Goal: Information Seeking & Learning: Learn about a topic

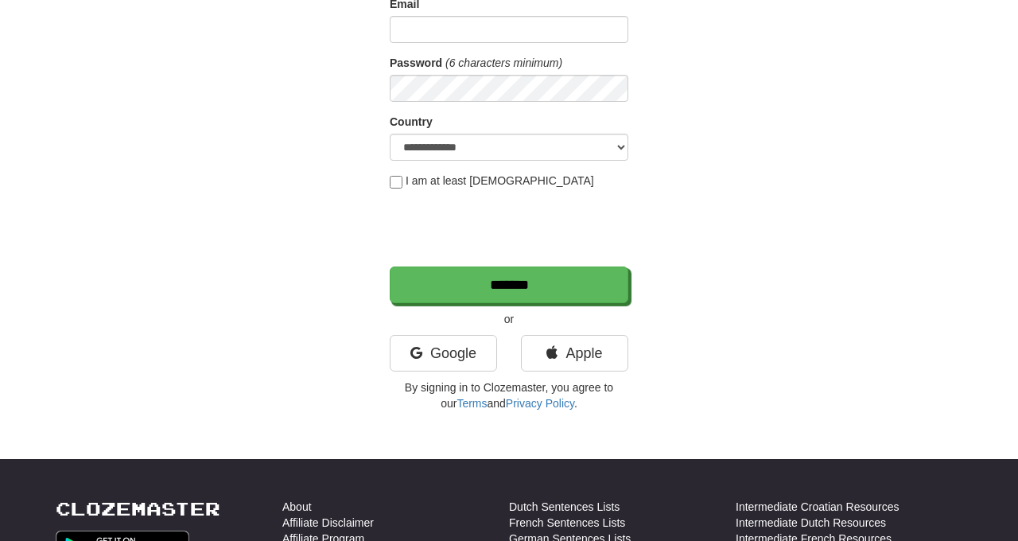
scroll to position [196, 0]
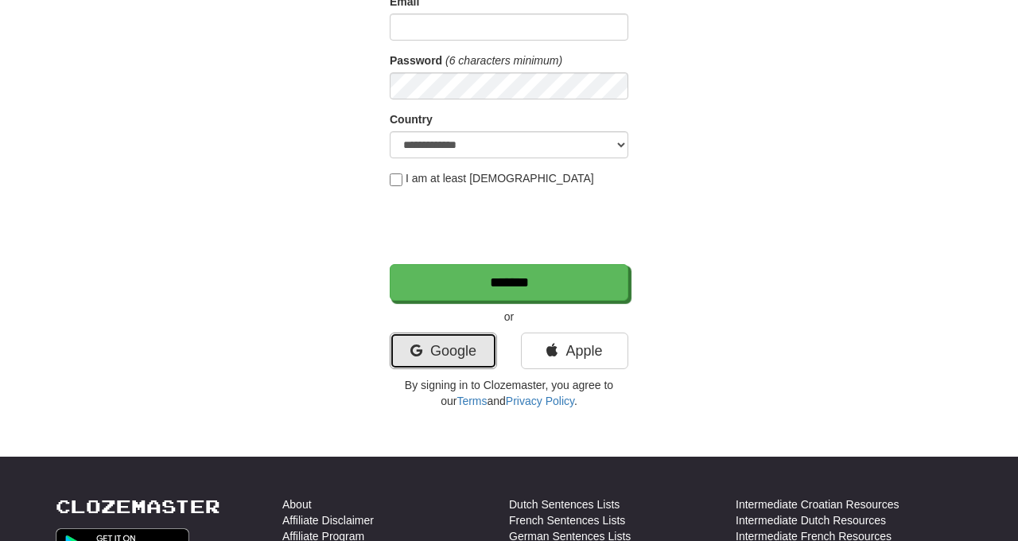
click at [441, 347] on link "Google" at bounding box center [443, 351] width 107 height 37
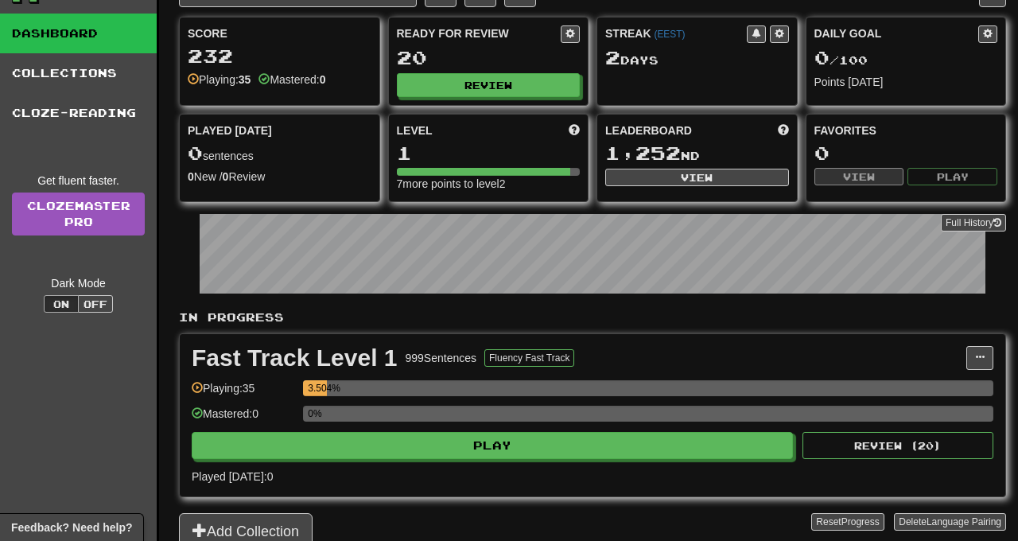
scroll to position [210, 0]
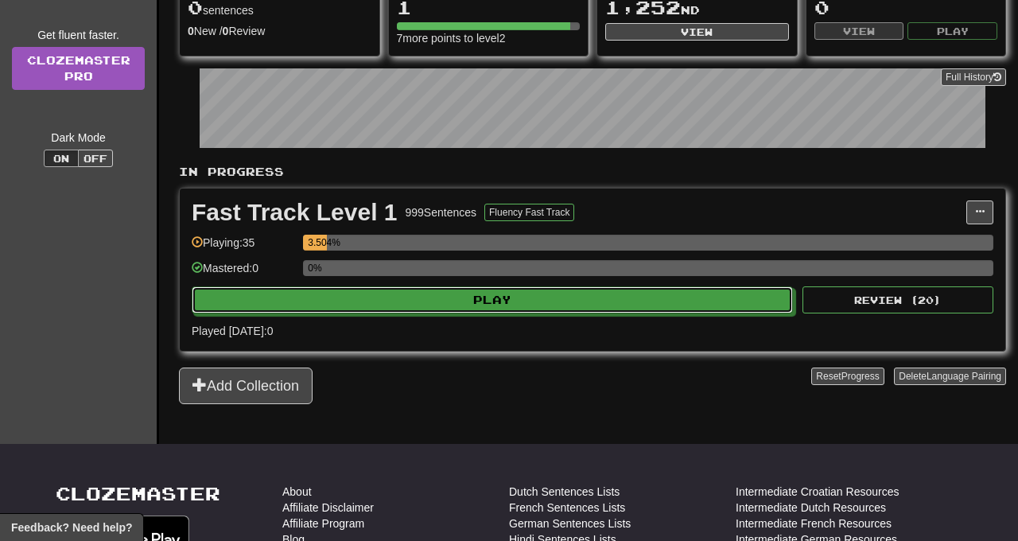
click at [678, 298] on button "Play" at bounding box center [492, 299] width 601 height 27
select select "**"
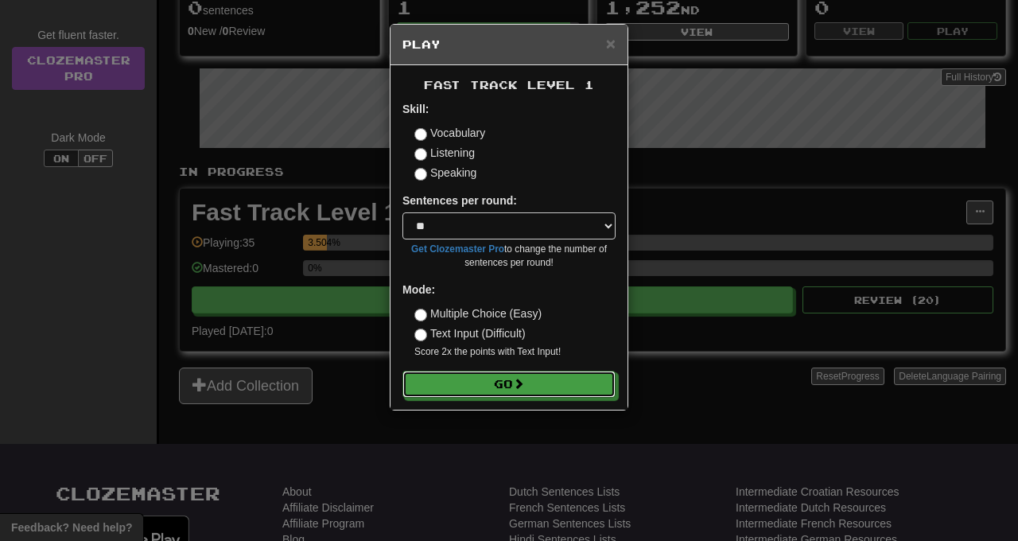
click at [562, 391] on button "Go" at bounding box center [509, 384] width 213 height 27
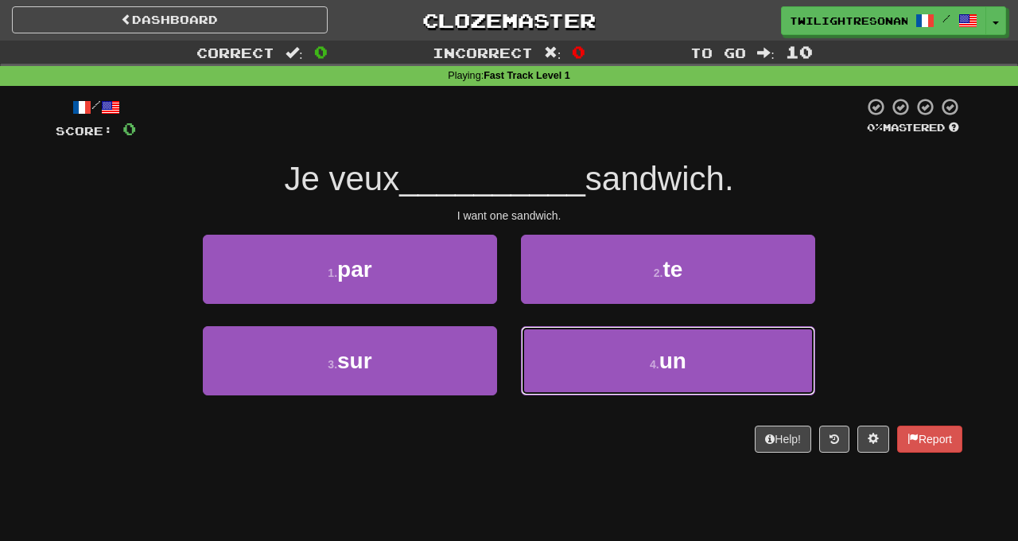
click at [679, 366] on span "un" at bounding box center [672, 360] width 27 height 25
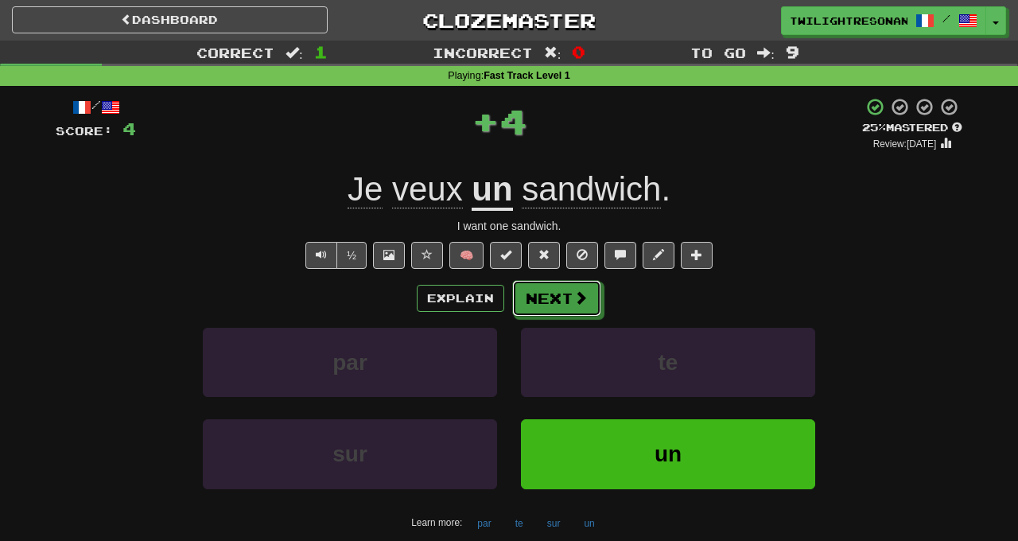
click at [567, 298] on button "Next" at bounding box center [556, 298] width 89 height 37
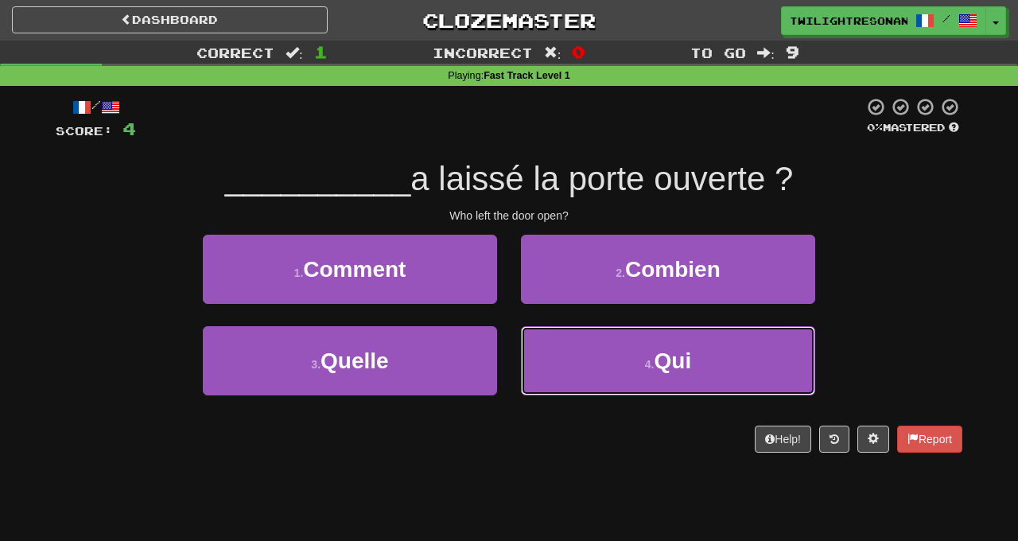
click at [609, 373] on button "4 . Qui" at bounding box center [668, 360] width 294 height 69
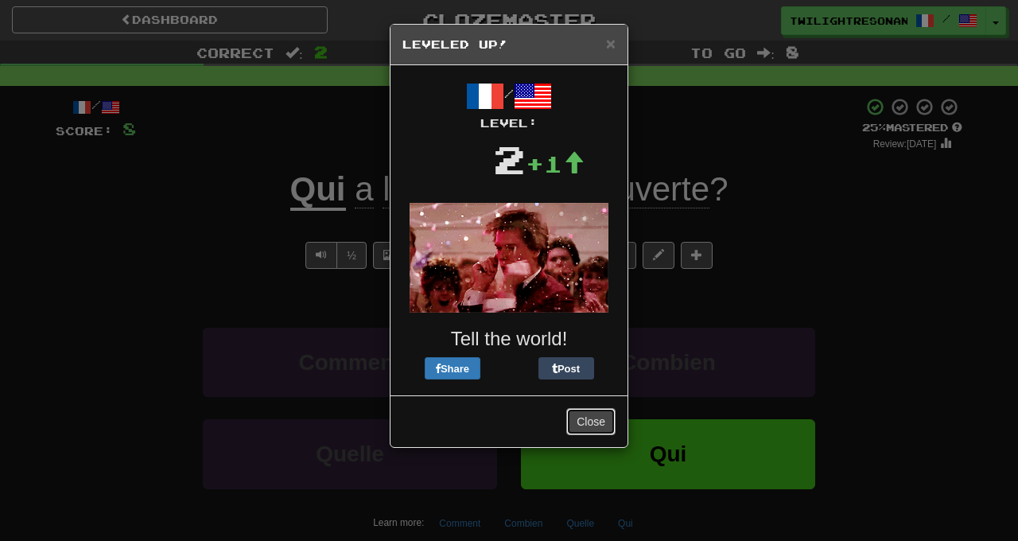
click at [600, 419] on button "Close" at bounding box center [590, 421] width 49 height 27
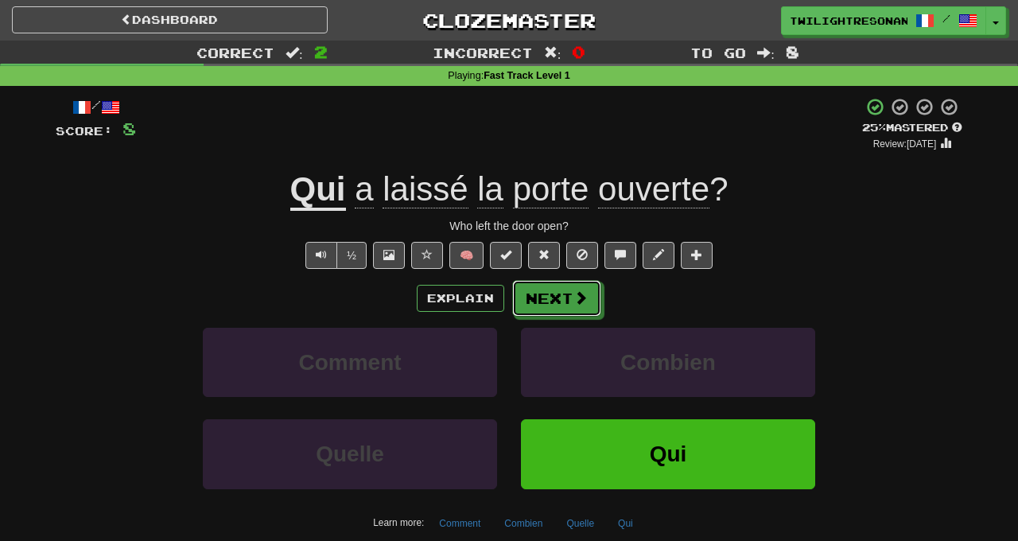
click at [569, 307] on button "Next" at bounding box center [556, 298] width 89 height 37
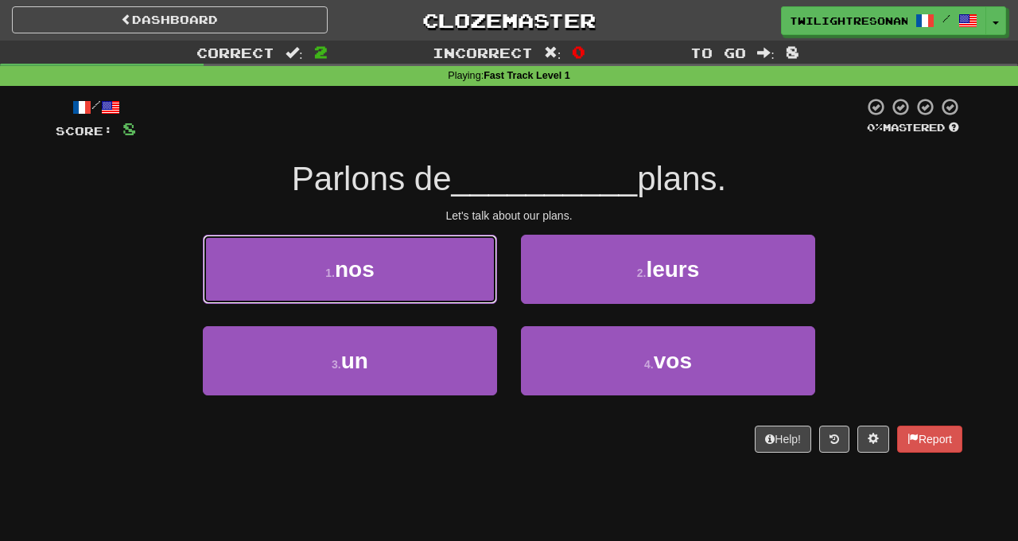
click at [434, 268] on button "1 . nos" at bounding box center [350, 269] width 294 height 69
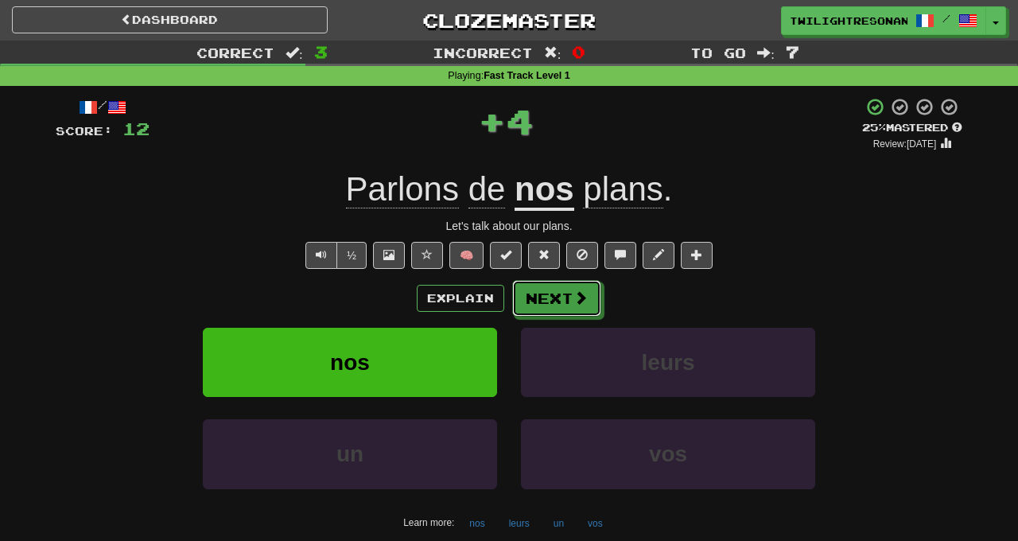
click at [575, 299] on span at bounding box center [581, 297] width 14 height 14
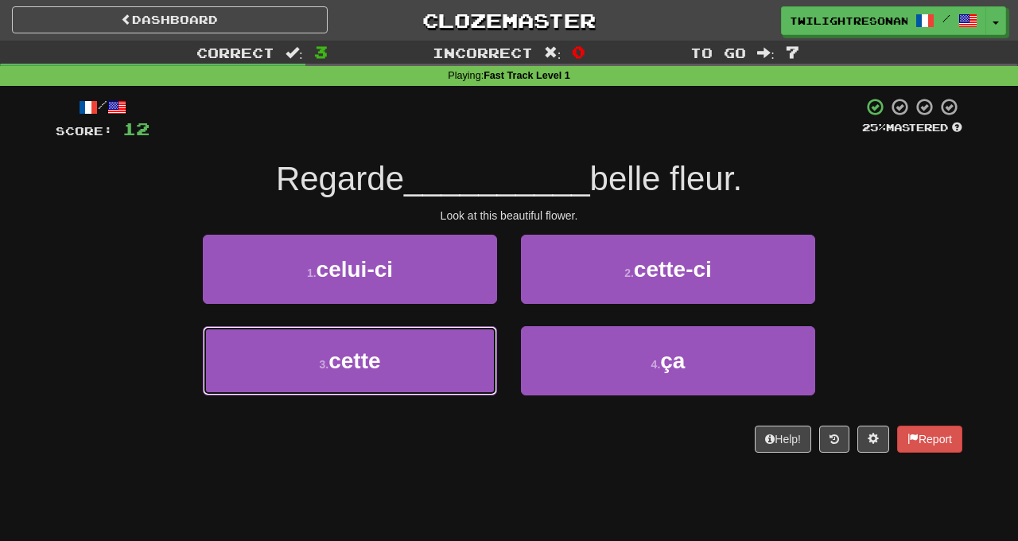
click at [463, 363] on button "3 . cette" at bounding box center [350, 360] width 294 height 69
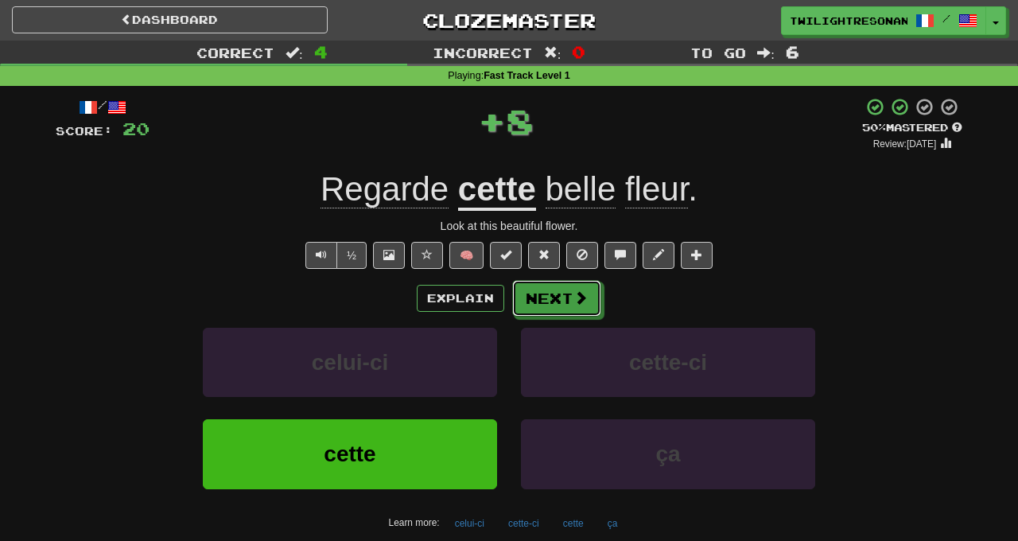
click at [578, 307] on button "Next" at bounding box center [556, 298] width 89 height 37
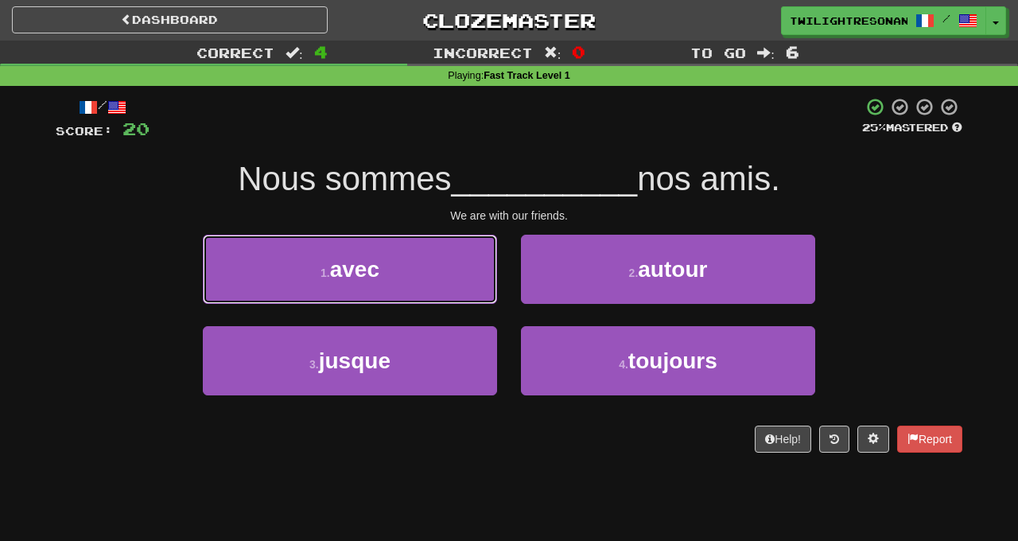
click at [453, 277] on button "1 . avec" at bounding box center [350, 269] width 294 height 69
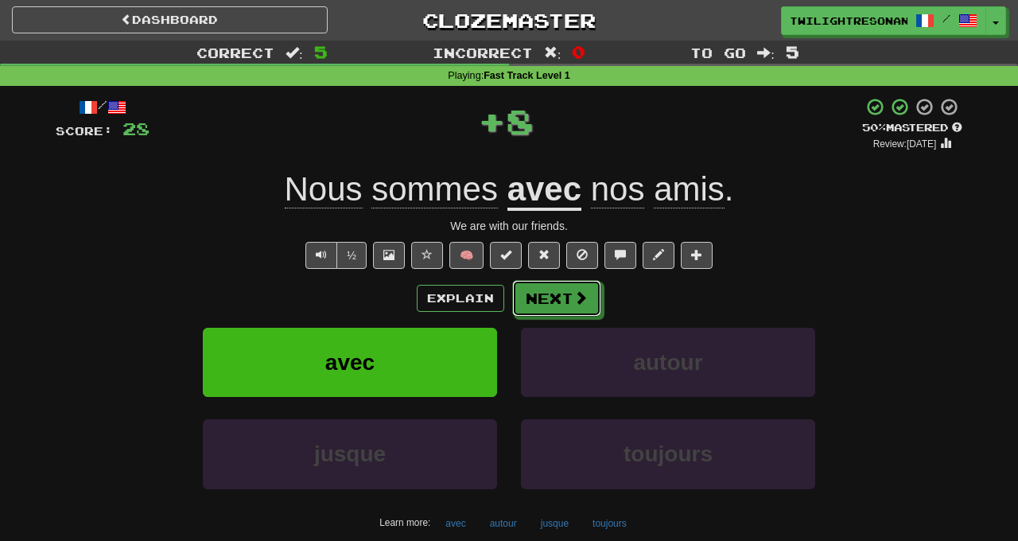
click at [574, 298] on span at bounding box center [581, 297] width 14 height 14
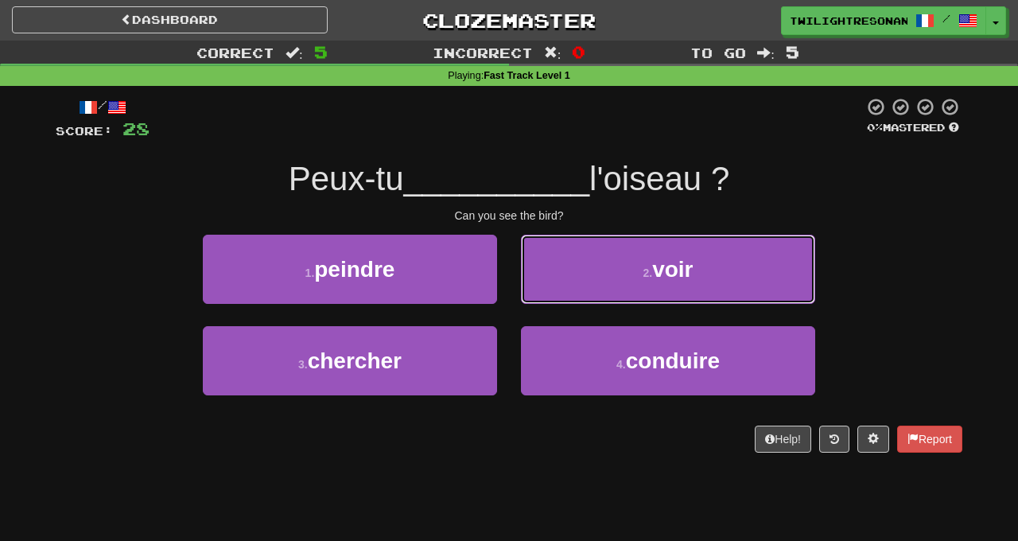
click at [693, 290] on button "2 . voir" at bounding box center [668, 269] width 294 height 69
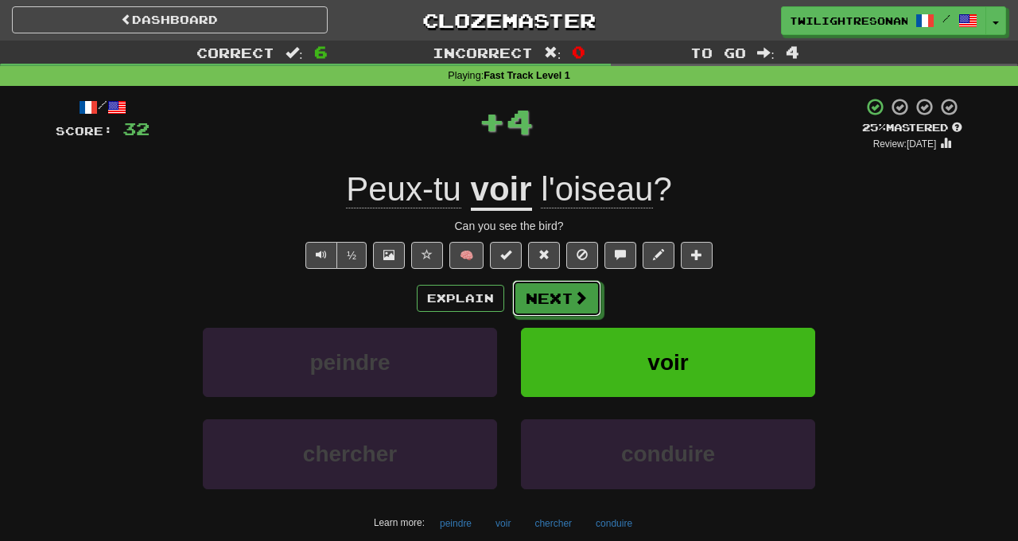
click at [574, 314] on button "Next" at bounding box center [556, 298] width 89 height 37
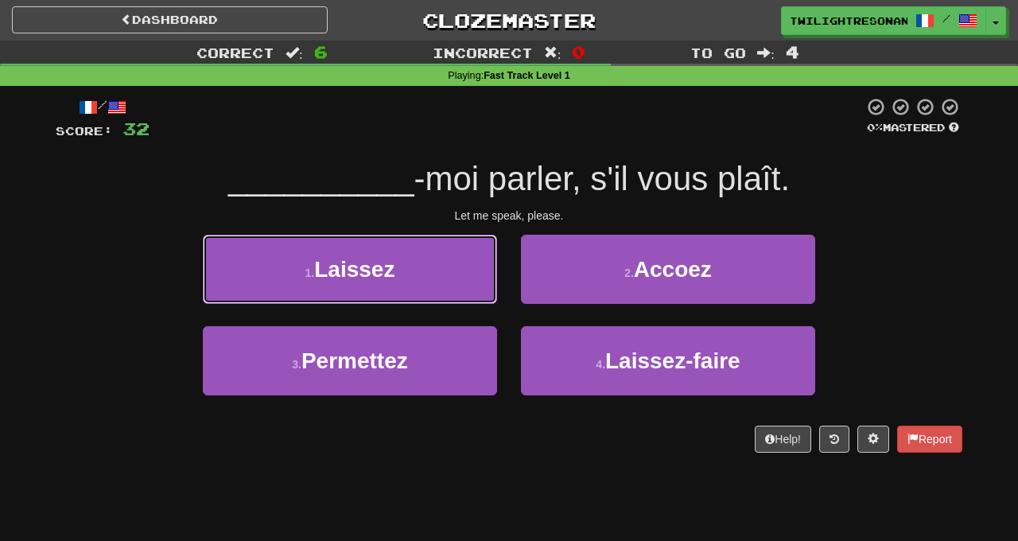
click at [463, 267] on button "1 . Laissez" at bounding box center [350, 269] width 294 height 69
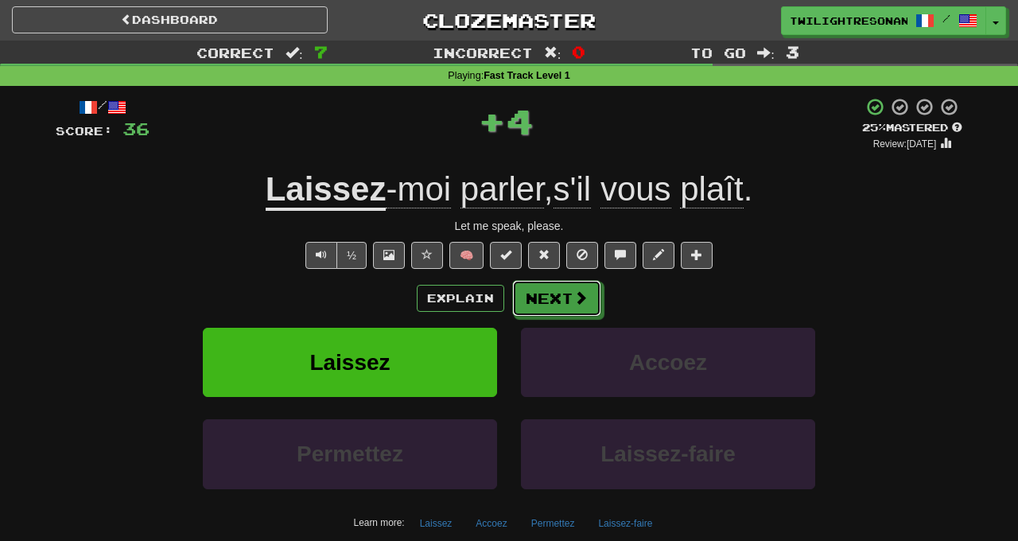
click at [568, 302] on button "Next" at bounding box center [556, 298] width 89 height 37
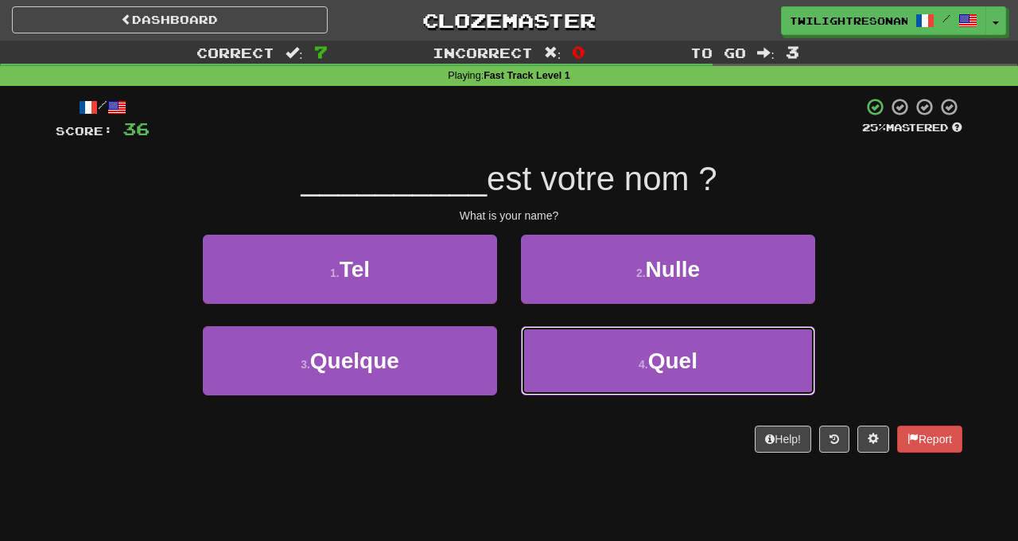
click at [655, 368] on span "Quel" at bounding box center [672, 360] width 49 height 25
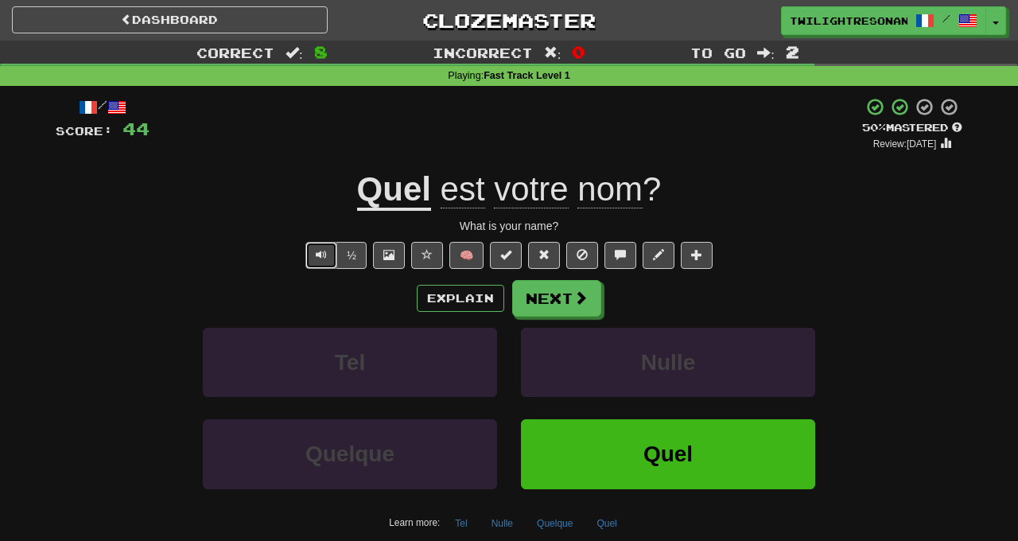
click at [313, 258] on button "Text-to-speech controls" at bounding box center [321, 255] width 32 height 27
click at [575, 299] on span at bounding box center [581, 297] width 14 height 14
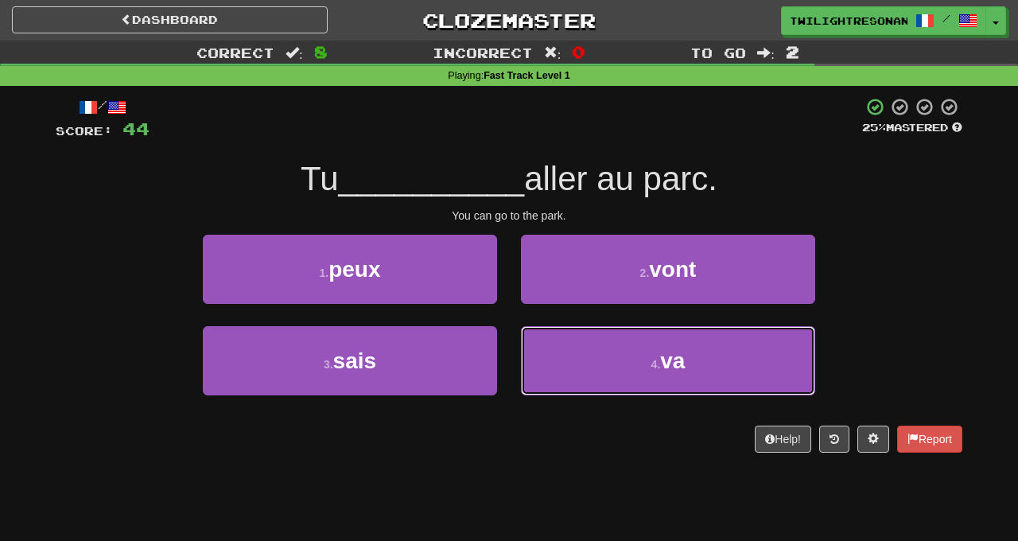
click at [659, 356] on button "4 . va" at bounding box center [668, 360] width 294 height 69
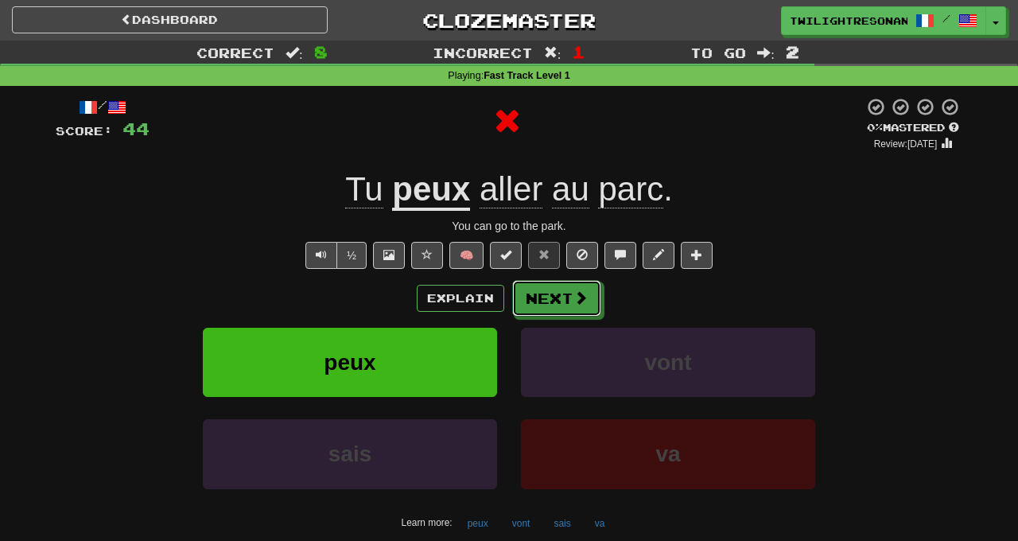
click at [570, 301] on button "Next" at bounding box center [556, 298] width 89 height 37
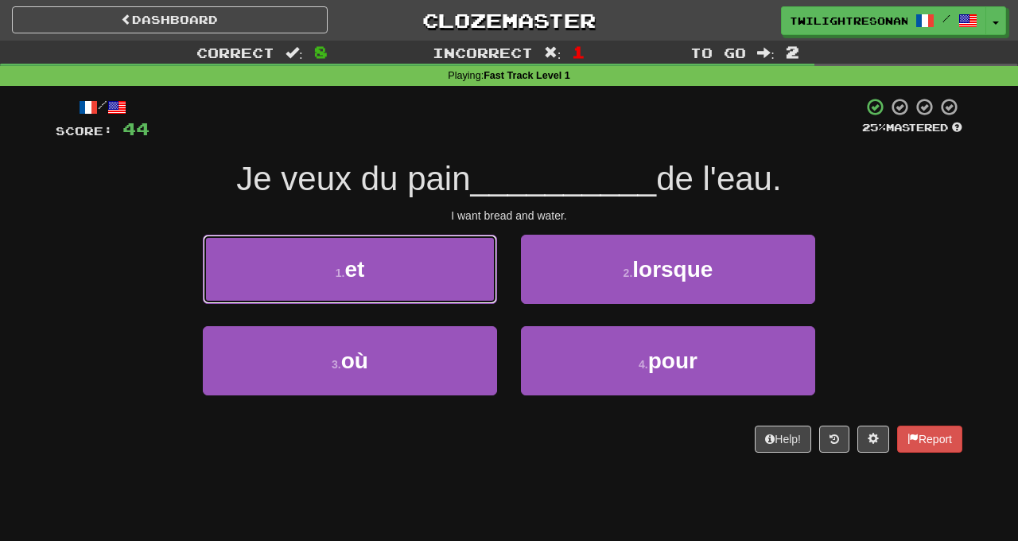
click at [455, 270] on button "1 . et" at bounding box center [350, 269] width 294 height 69
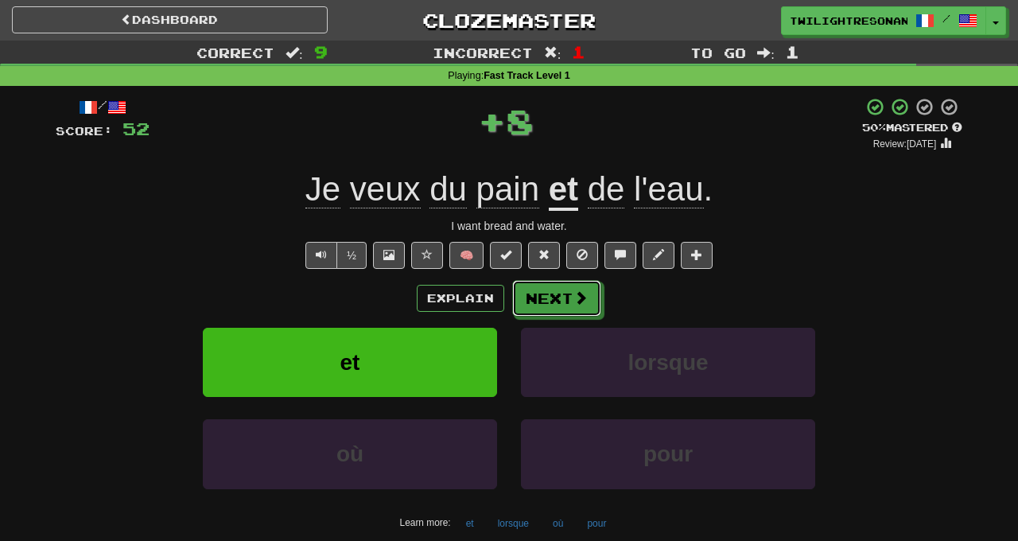
click at [580, 298] on span at bounding box center [581, 297] width 14 height 14
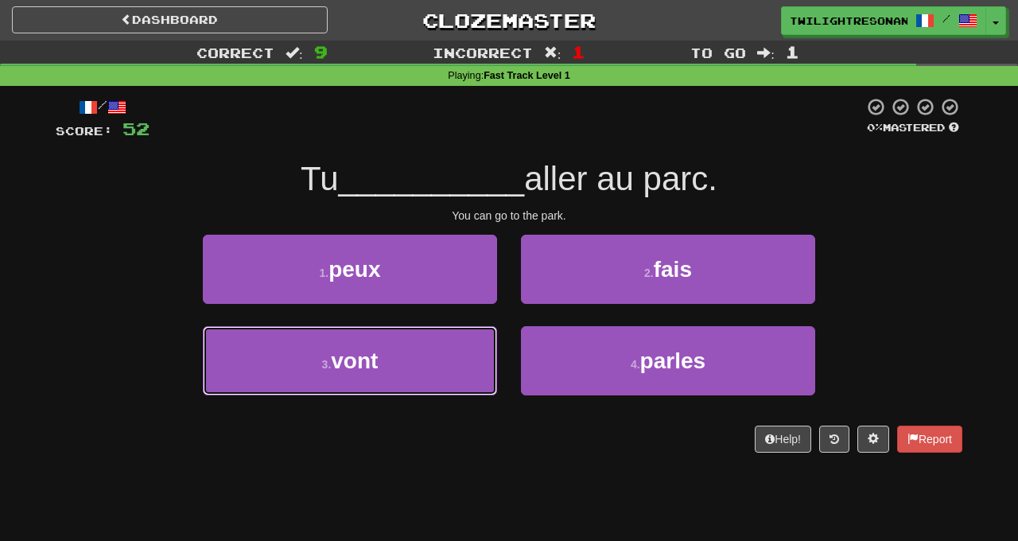
click at [473, 353] on button "3 . vont" at bounding box center [350, 360] width 294 height 69
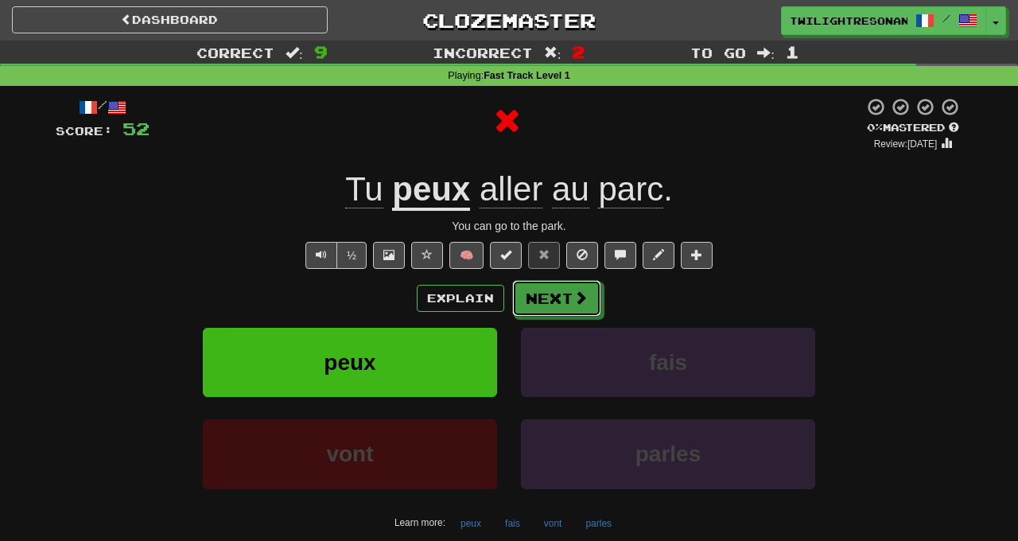
click at [550, 295] on button "Next" at bounding box center [556, 298] width 89 height 37
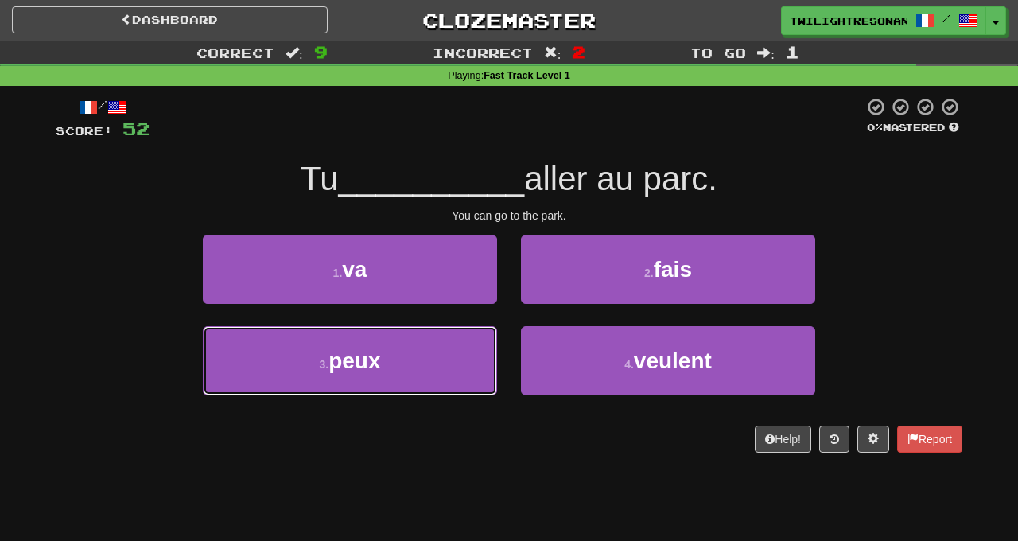
click at [469, 352] on button "3 . peux" at bounding box center [350, 360] width 294 height 69
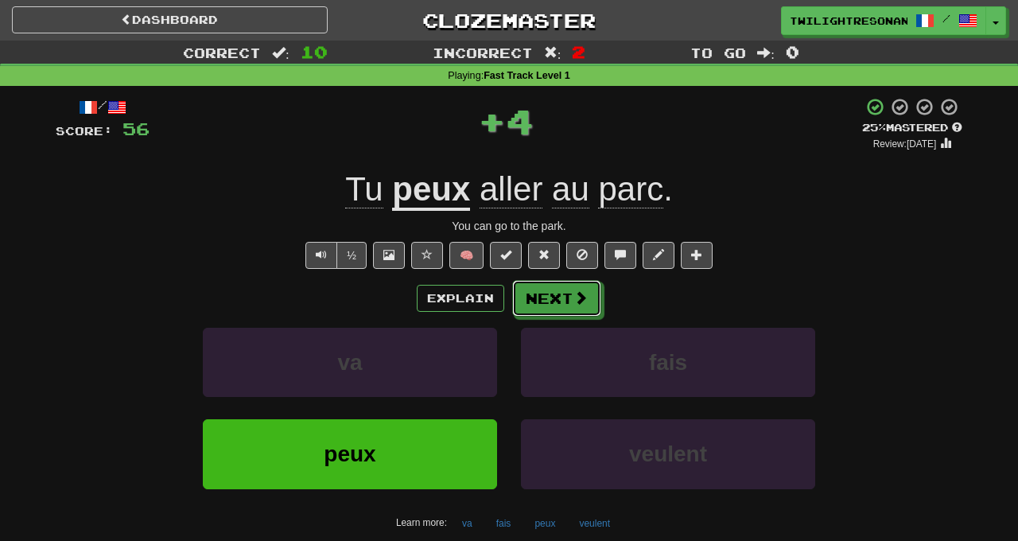
click at [562, 302] on button "Next" at bounding box center [556, 298] width 89 height 37
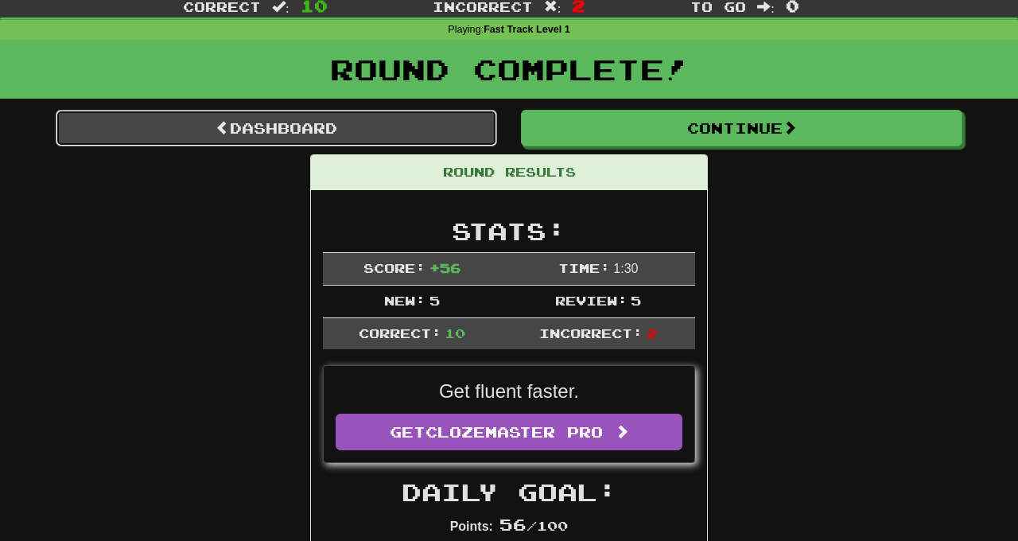
click at [425, 130] on link "Dashboard" at bounding box center [276, 128] width 441 height 37
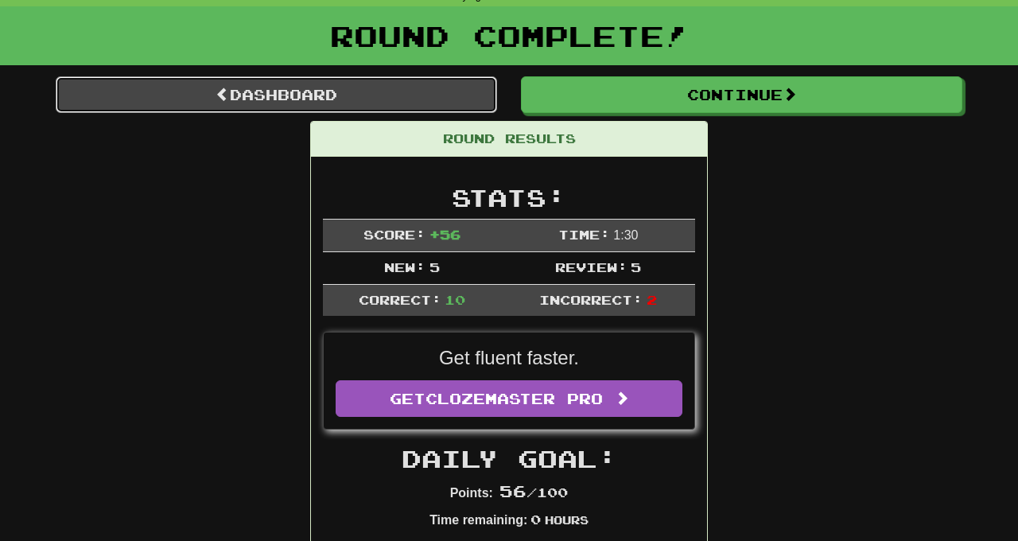
scroll to position [123, 0]
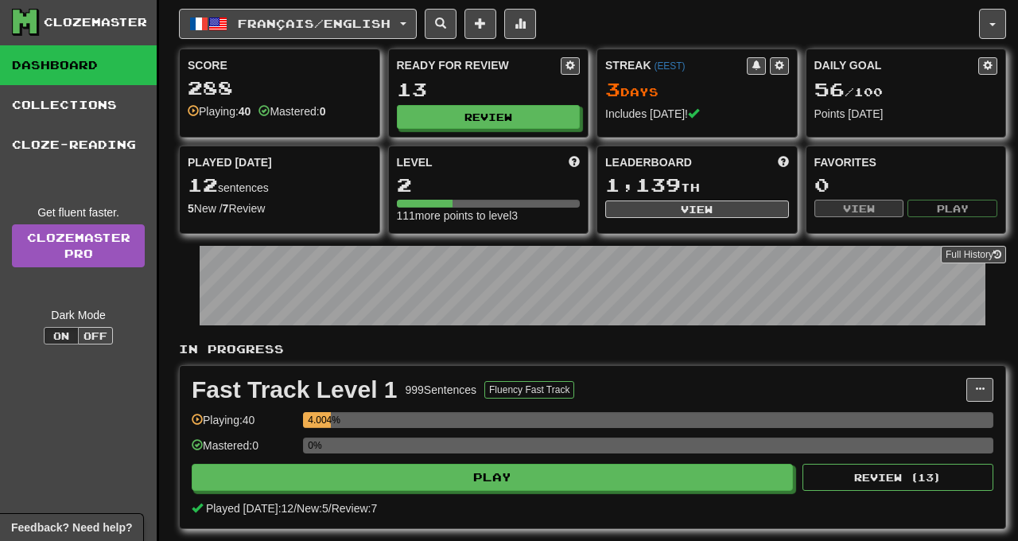
scroll to position [27, 0]
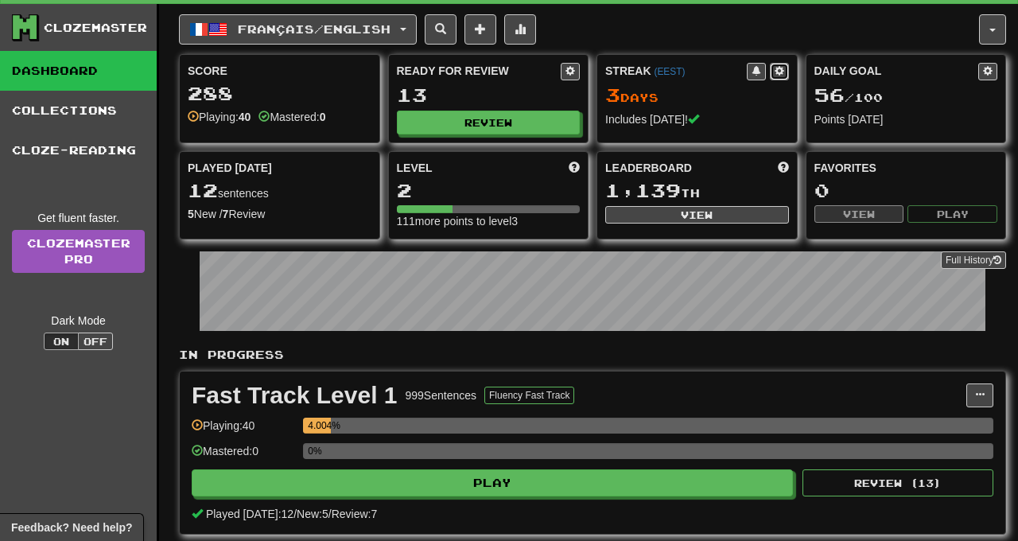
click at [775, 72] on span at bounding box center [780, 71] width 10 height 10
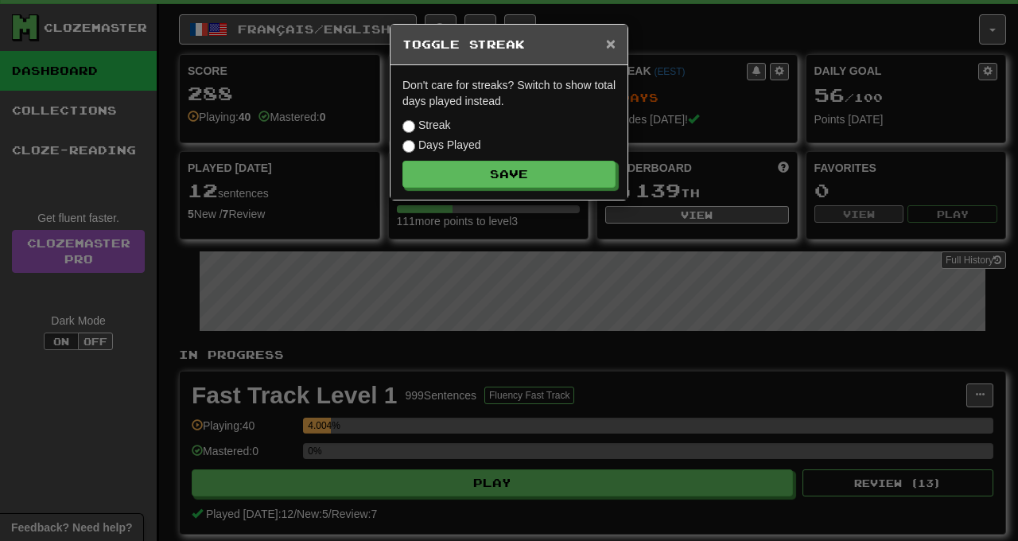
click at [616, 49] on span "×" at bounding box center [611, 43] width 10 height 18
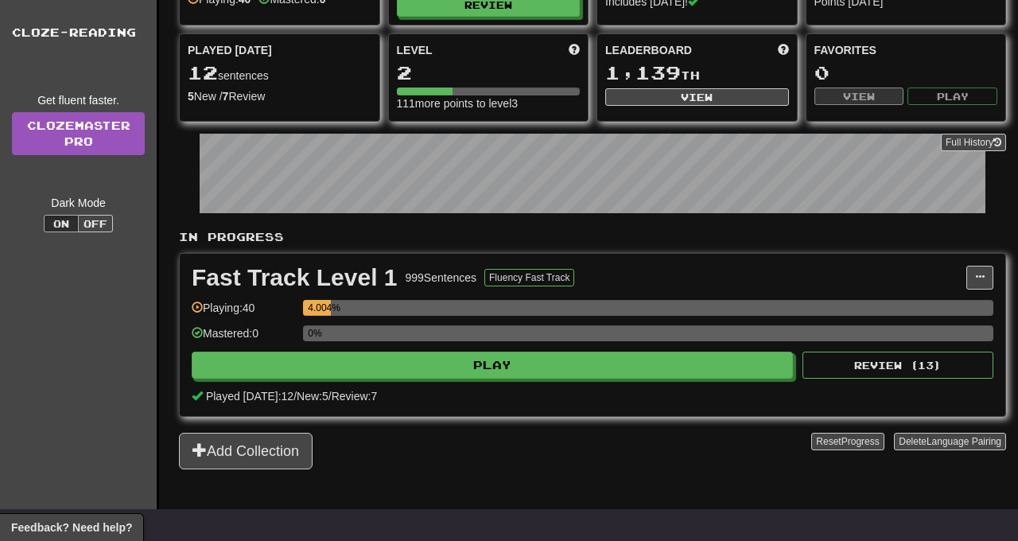
scroll to position [148, 0]
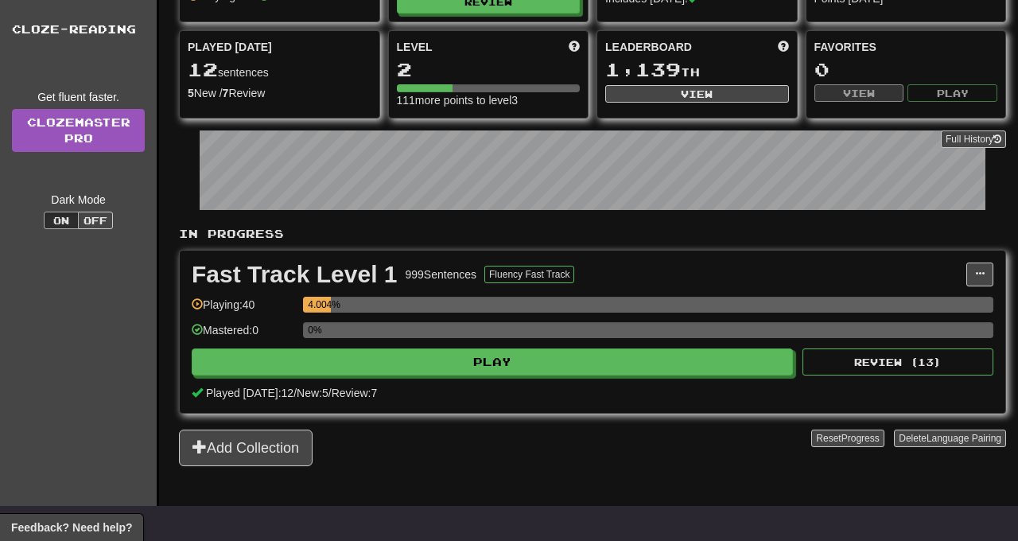
click at [767, 235] on p "In Progress" at bounding box center [592, 234] width 827 height 16
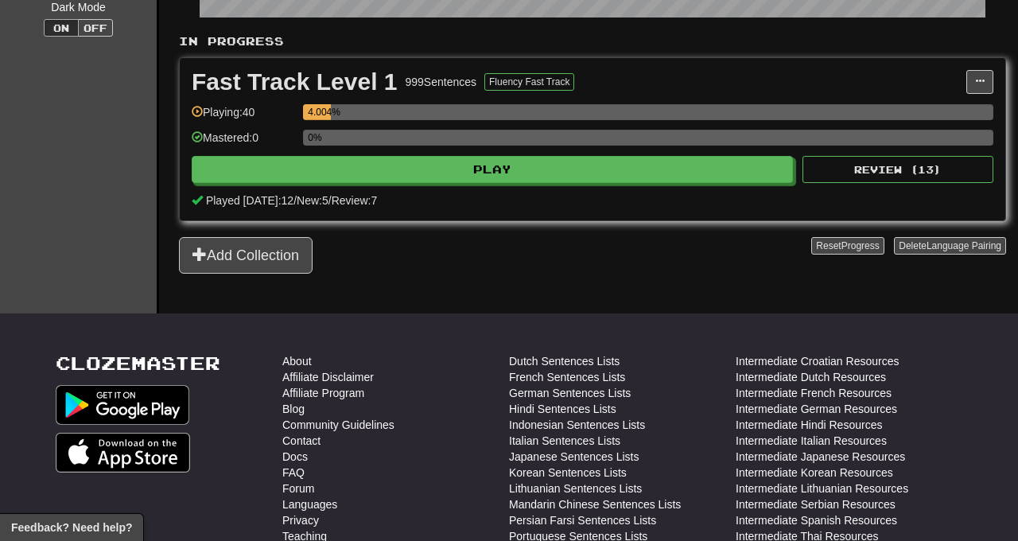
scroll to position [565, 0]
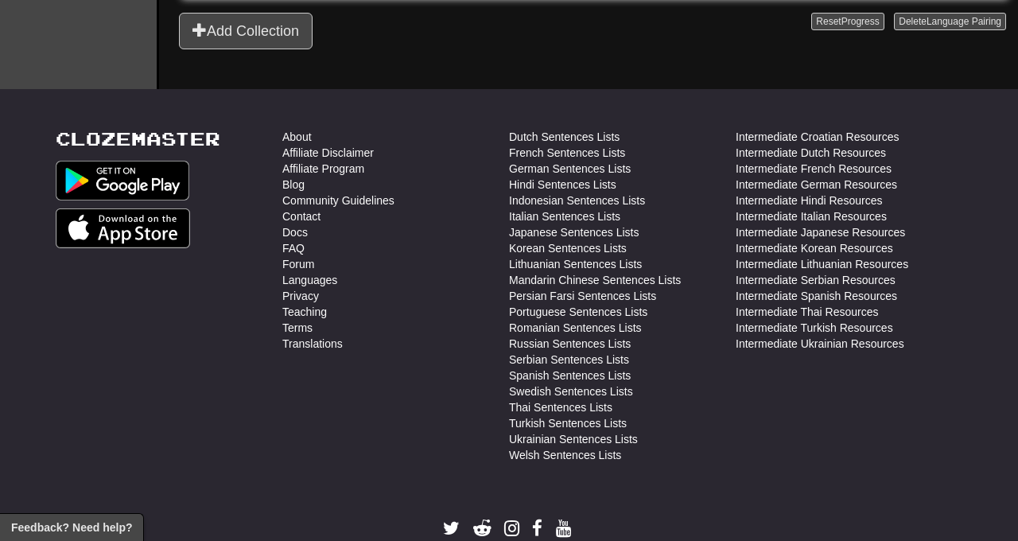
click at [376, 102] on footer "Clozemaster About Affiliate Disclaimer Affiliate Program Blog Community Guideli…" at bounding box center [509, 351] width 1018 height 525
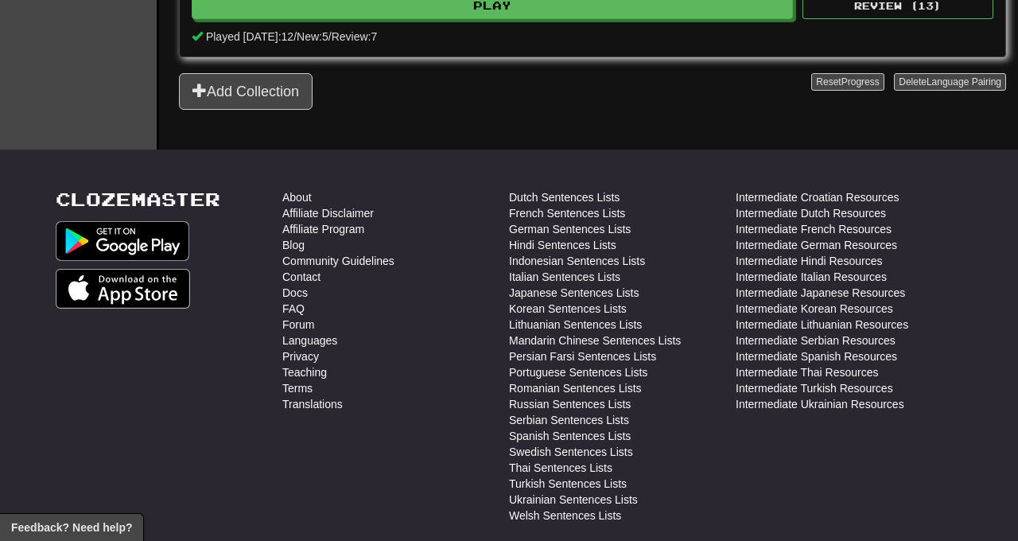
scroll to position [493, 0]
